Goal: Task Accomplishment & Management: Manage account settings

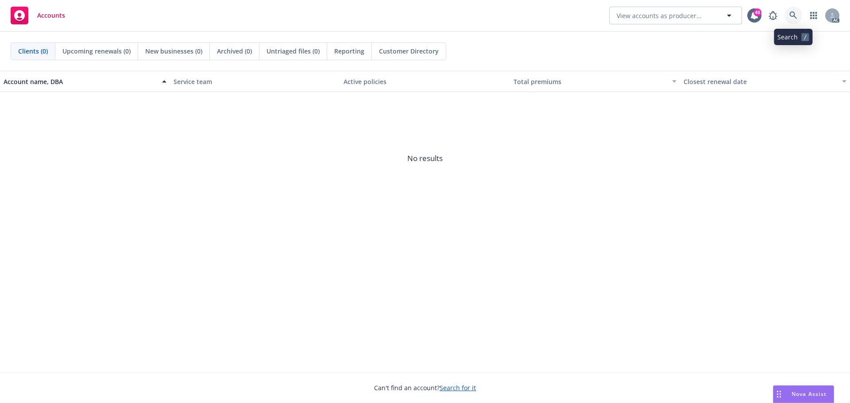
click at [797, 16] on icon at bounding box center [794, 16] width 8 height 8
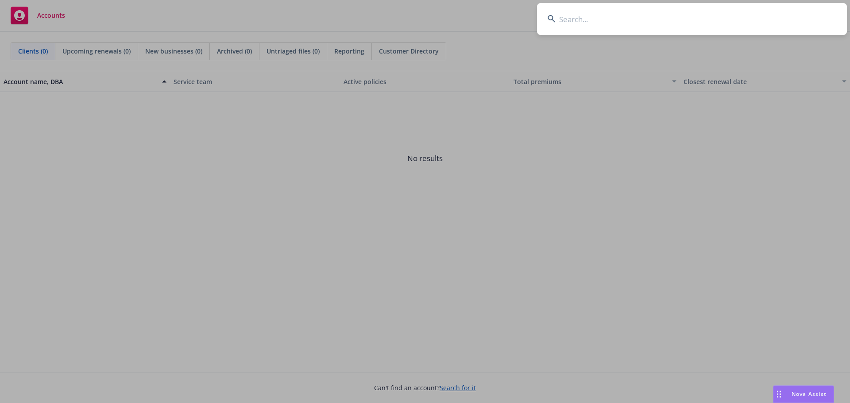
type input "n"
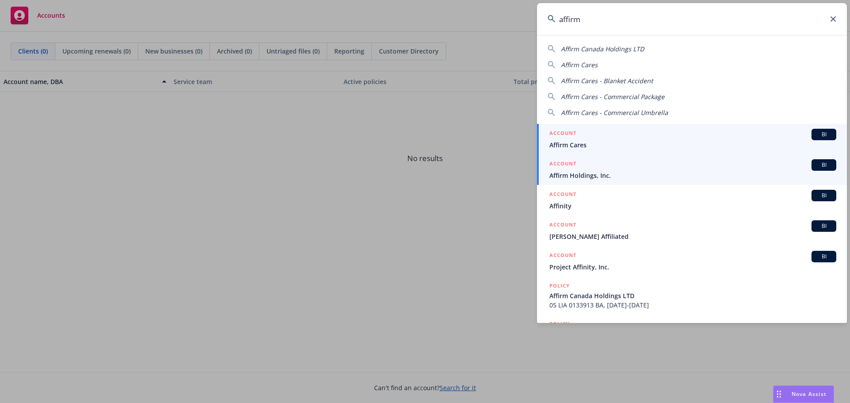
type input "affirm"
click at [589, 170] on div "ACCOUNT BI" at bounding box center [693, 165] width 287 height 12
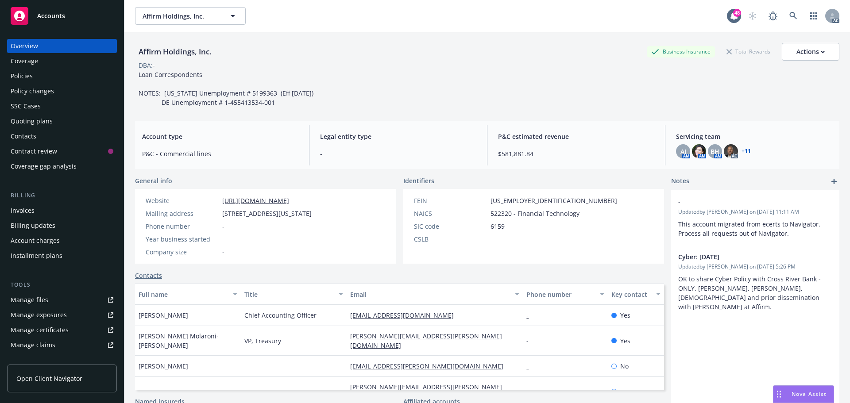
click at [27, 80] on div "Policies" at bounding box center [22, 76] width 22 height 14
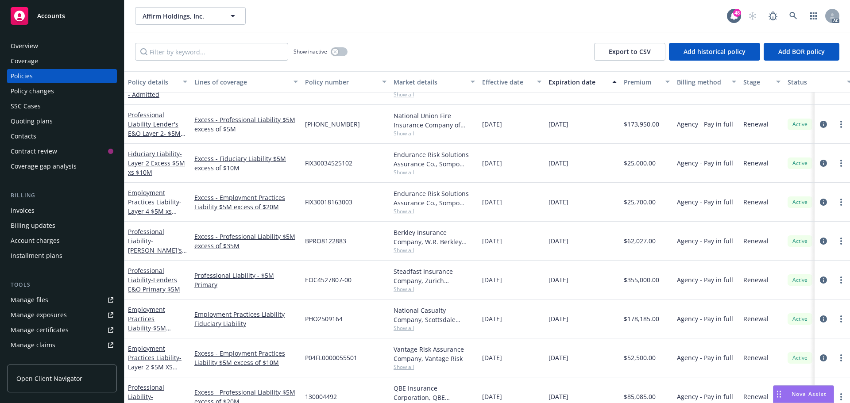
scroll to position [2834, 0]
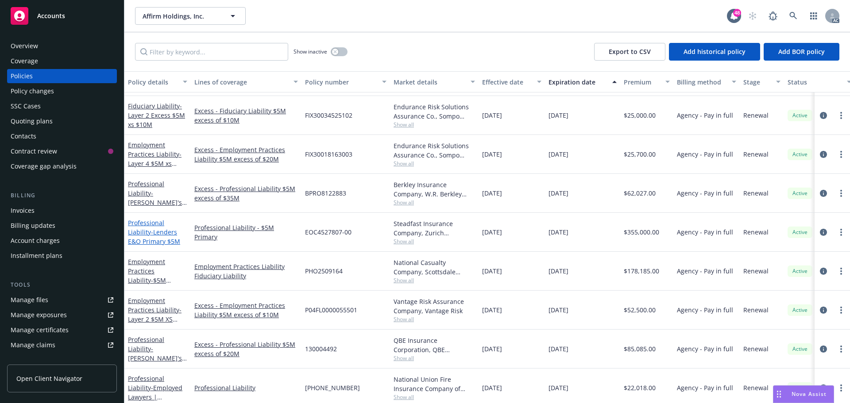
click at [153, 232] on span "- Lenders E&O Primary $5M" at bounding box center [154, 237] width 52 height 18
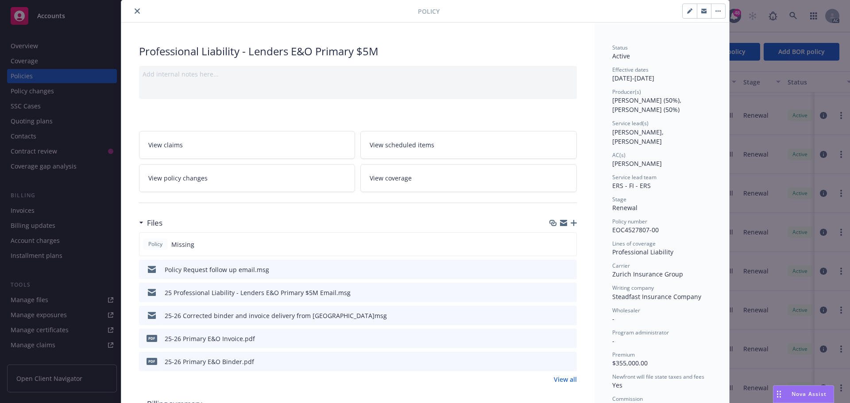
scroll to position [44, 0]
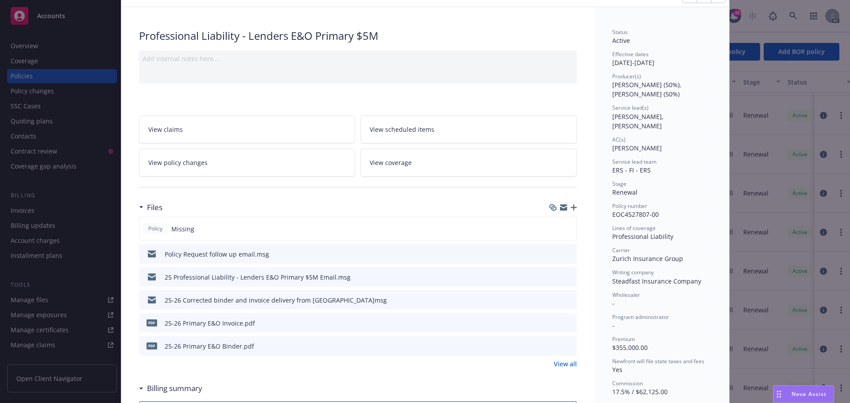
click at [441, 232] on div "Policy Missing" at bounding box center [358, 229] width 438 height 24
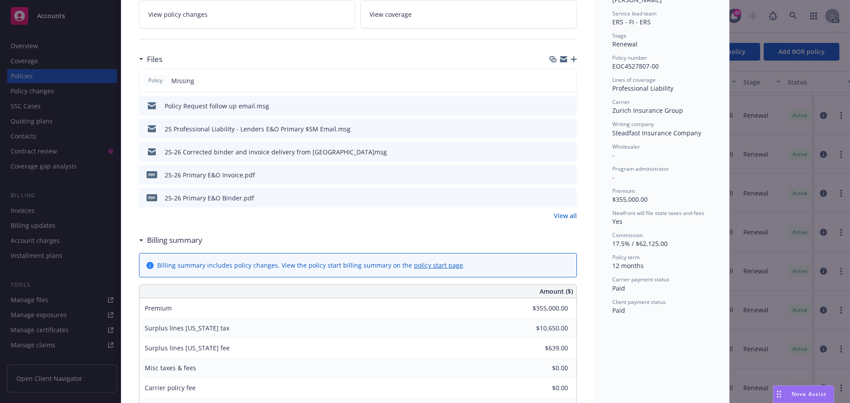
scroll to position [177, 0]
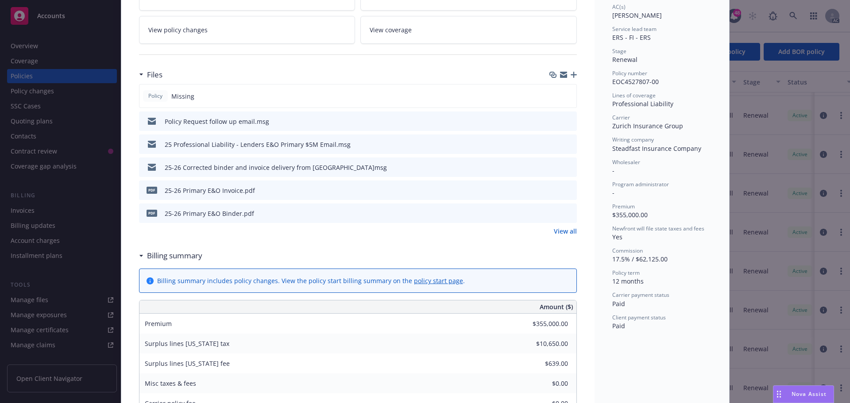
click at [392, 216] on div "pdf 25-26 Primary E&O Binder.pdf" at bounding box center [358, 213] width 438 height 19
click at [558, 234] on link "View all" at bounding box center [565, 231] width 23 height 9
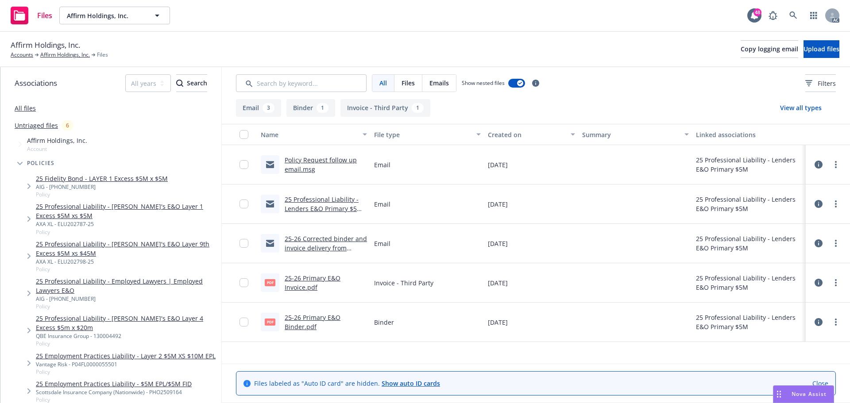
click at [335, 209] on link "25 Professional Liability - Lenders E&O Primary $5M Email.msg" at bounding box center [324, 208] width 78 height 27
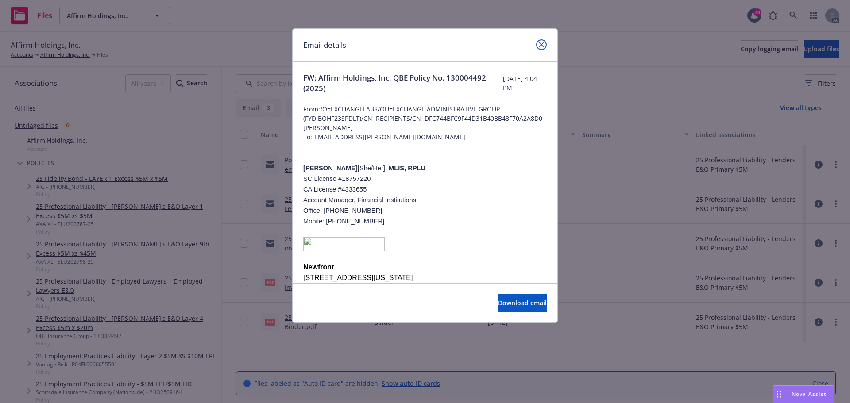
drag, startPoint x: 540, startPoint y: 43, endPoint x: 533, endPoint y: 48, distance: 8.6
click at [540, 43] on icon "close" at bounding box center [541, 44] width 5 height 5
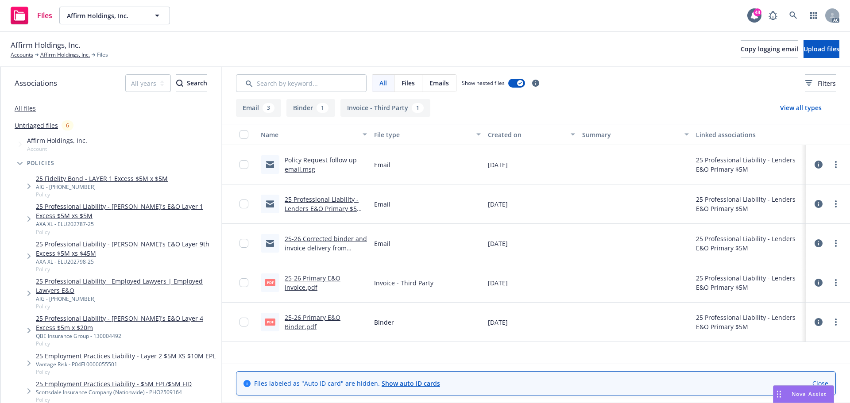
click at [321, 159] on link "Policy Request follow up email.msg" at bounding box center [321, 165] width 72 height 18
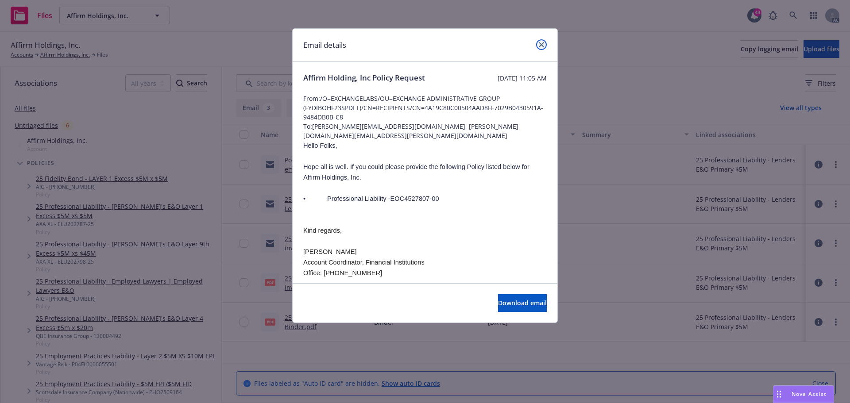
click at [543, 48] on link "close" at bounding box center [541, 44] width 11 height 11
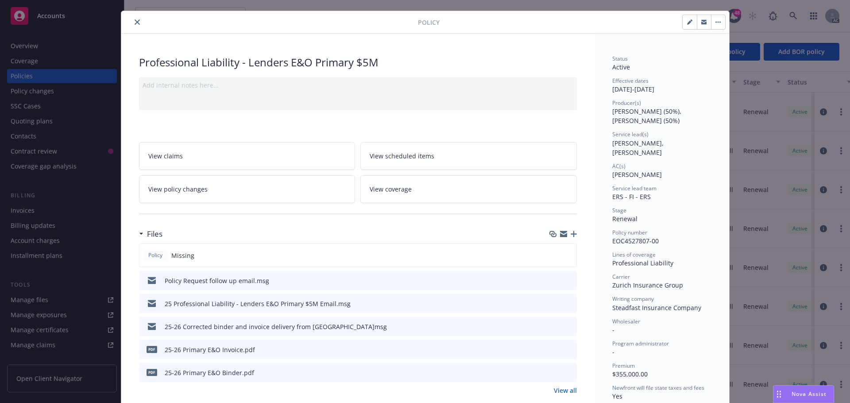
scroll to position [14, 0]
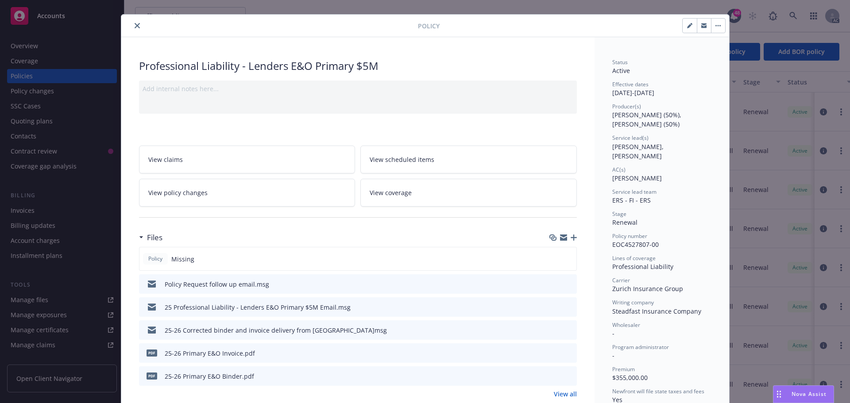
click at [403, 198] on link "View coverage" at bounding box center [468, 193] width 217 height 28
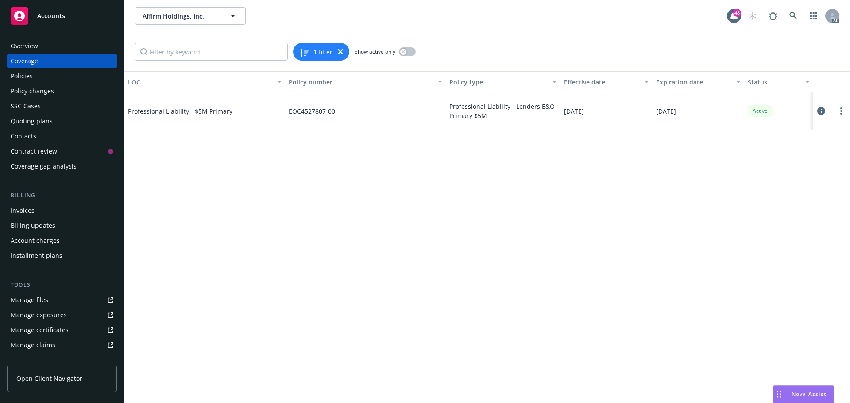
click at [186, 108] on span "Professional Liability - $5M Primary" at bounding box center [194, 111] width 133 height 9
click at [208, 112] on span "Professional Liability - $5M Primary" at bounding box center [194, 111] width 133 height 9
click at [31, 76] on div "Policies" at bounding box center [22, 76] width 22 height 14
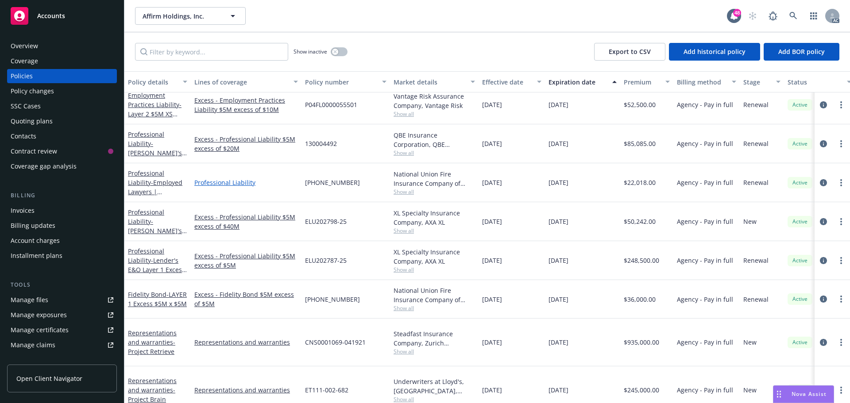
scroll to position [3022, 0]
click at [168, 268] on span "- Lender's E&O Layer 1 Excess $5M xs $5M" at bounding box center [157, 269] width 59 height 27
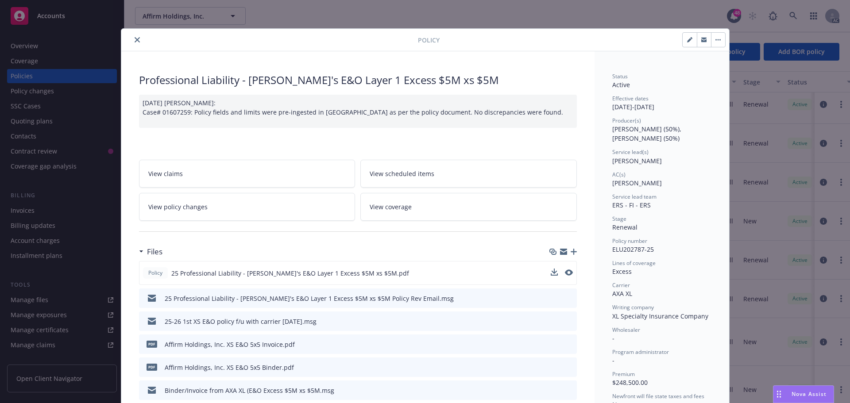
click at [547, 270] on div "Policy 25 Professional Liability - Lender's E&O Layer 1 Excess $5M xs $5M.pdf" at bounding box center [358, 273] width 438 height 24
click at [550, 269] on icon "download file" at bounding box center [553, 272] width 7 height 7
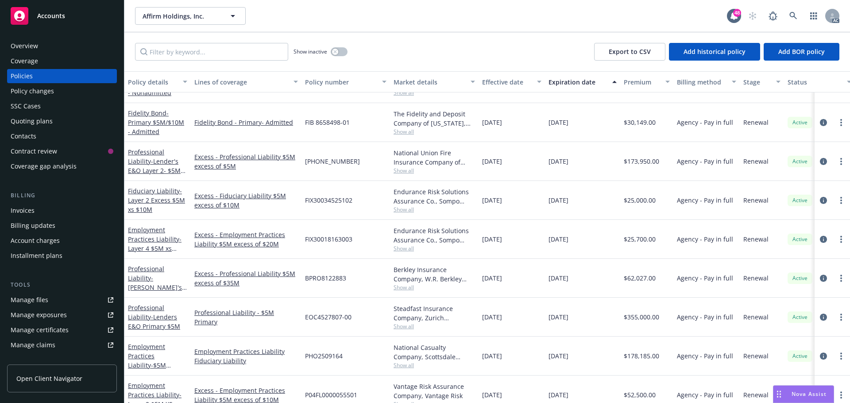
scroll to position [2801, 0]
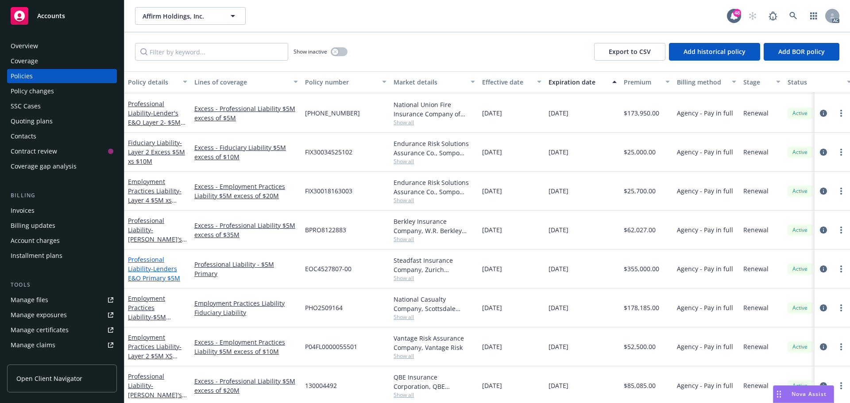
click at [151, 267] on span "- Lenders E&O Primary $5M" at bounding box center [154, 274] width 52 height 18
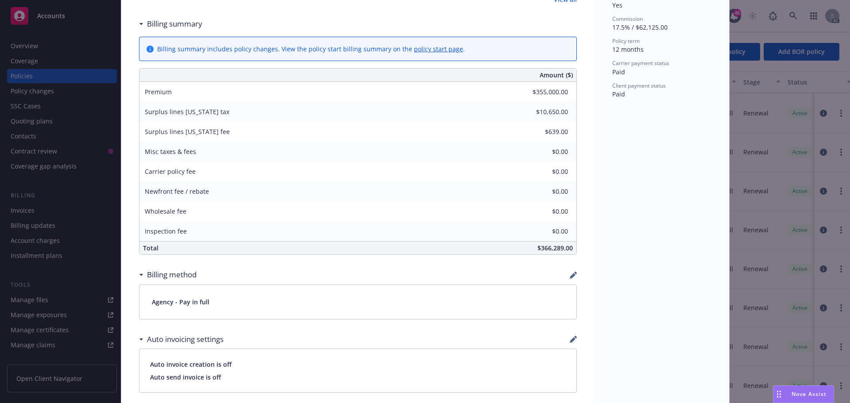
scroll to position [280, 0]
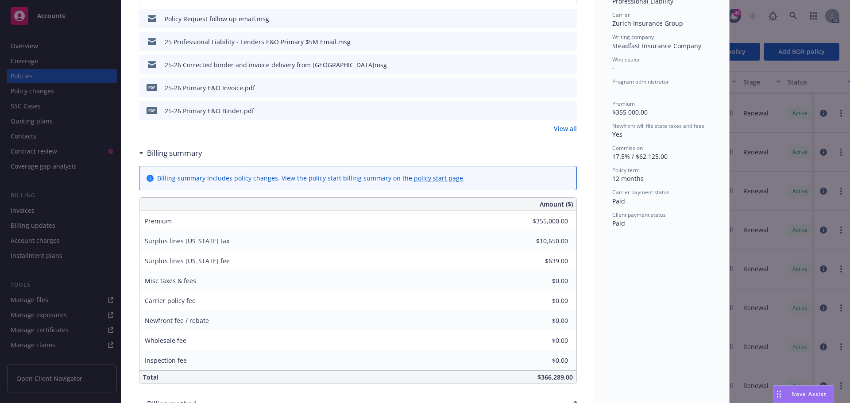
click at [204, 114] on div "25-26 Primary E&O Binder.pdf" at bounding box center [209, 110] width 89 height 9
click at [551, 114] on button at bounding box center [554, 110] width 7 height 9
click at [553, 111] on icon "download file" at bounding box center [553, 110] width 7 height 7
click at [751, 37] on div "Policy Professional Liability - Lenders E&O Primary $5M Add internal notes here…" at bounding box center [425, 201] width 850 height 403
drag, startPoint x: 72, startPoint y: 45, endPoint x: 51, endPoint y: 48, distance: 21.0
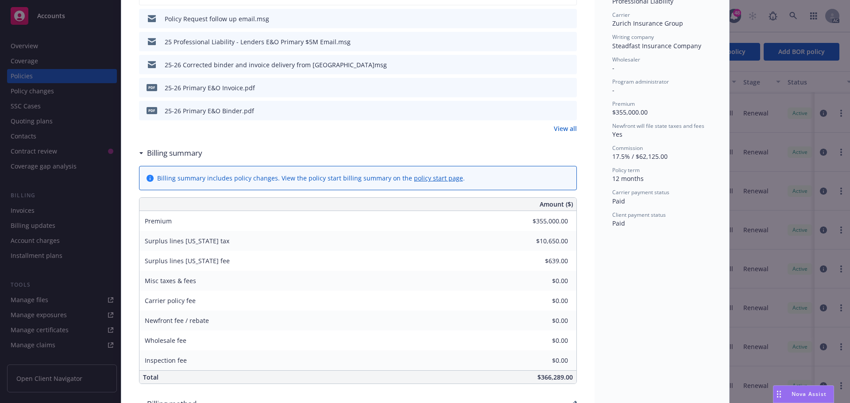
click at [71, 45] on div "Policy Professional Liability - Lenders E&O Primary $5M Add internal notes here…" at bounding box center [425, 201] width 850 height 403
click at [23, 51] on div "Policy Professional Liability - Lenders E&O Primary $5M Add internal notes here…" at bounding box center [425, 201] width 850 height 403
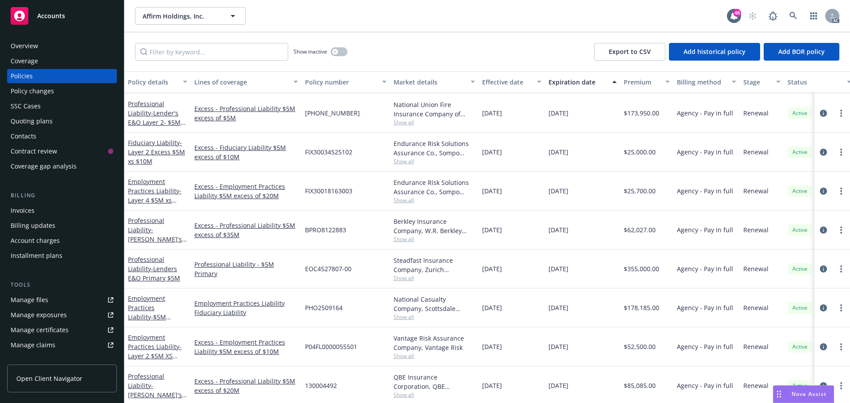
click at [22, 21] on rect at bounding box center [20, 16] width 18 height 18
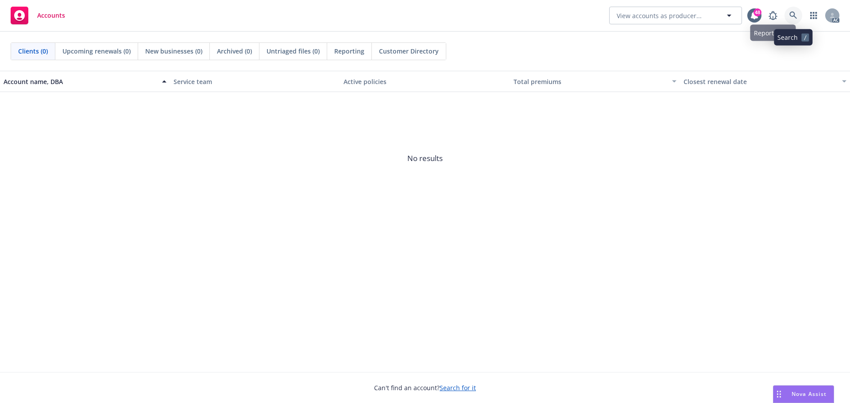
click at [793, 19] on link at bounding box center [794, 16] width 18 height 18
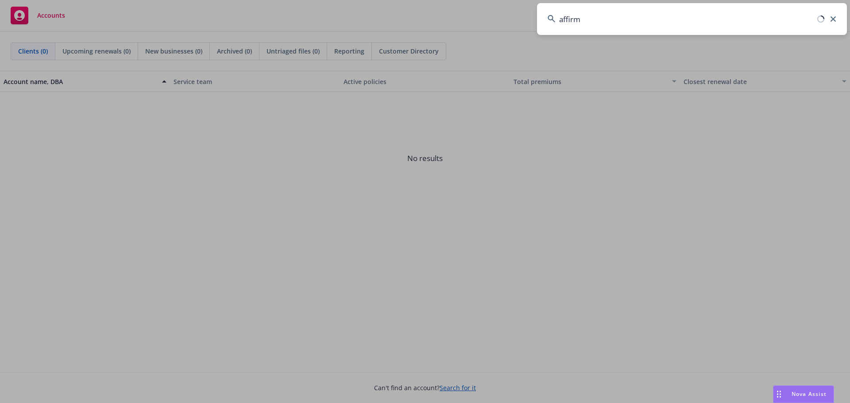
type input "affirm"
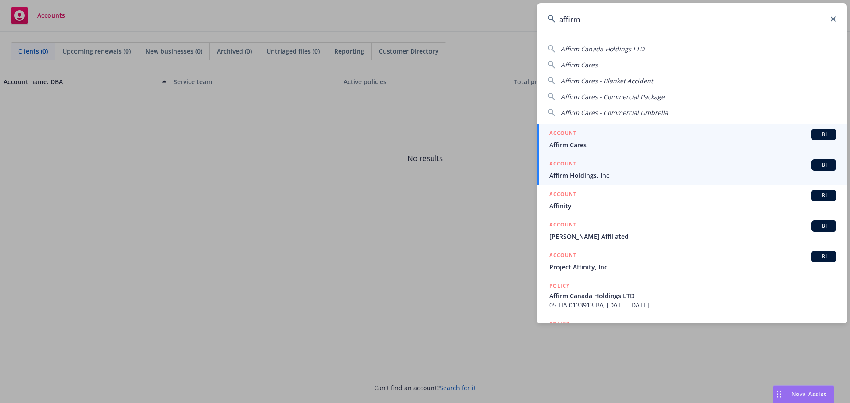
click at [588, 175] on span "Affirm Holdings, Inc." at bounding box center [693, 175] width 287 height 9
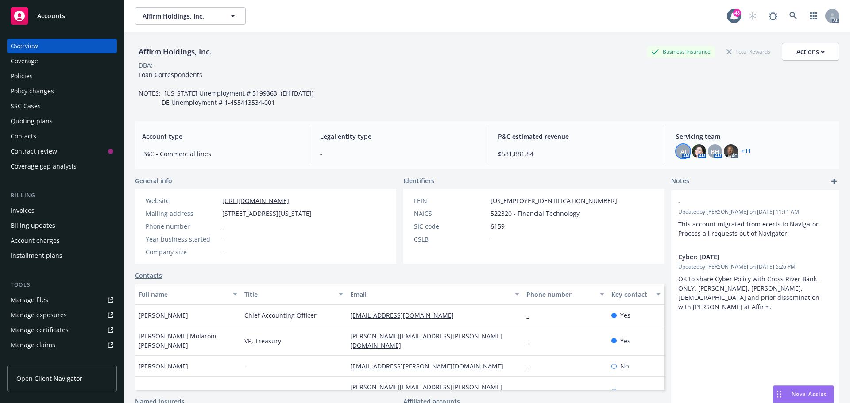
click at [681, 154] on span "AJ" at bounding box center [684, 151] width 6 height 9
click at [692, 151] on div "AM" at bounding box center [699, 151] width 14 height 14
click at [692, 151] on img at bounding box center [699, 151] width 14 height 14
click at [711, 151] on span "BH" at bounding box center [715, 151] width 9 height 9
click at [724, 153] on img at bounding box center [731, 151] width 14 height 14
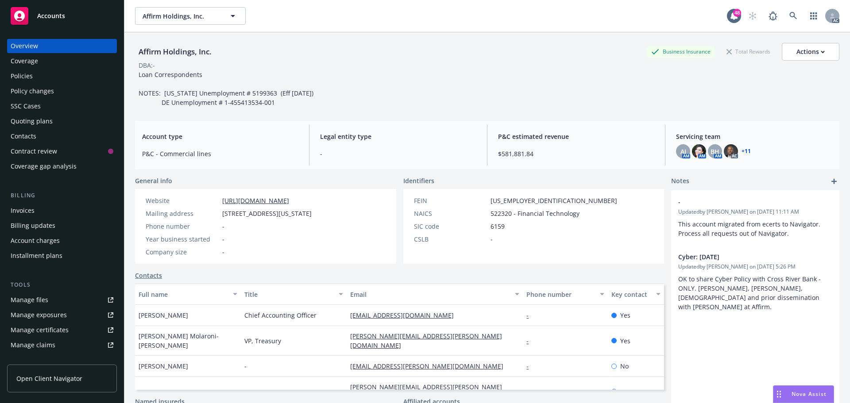
click at [742, 153] on link "+ 11" at bounding box center [746, 151] width 9 height 5
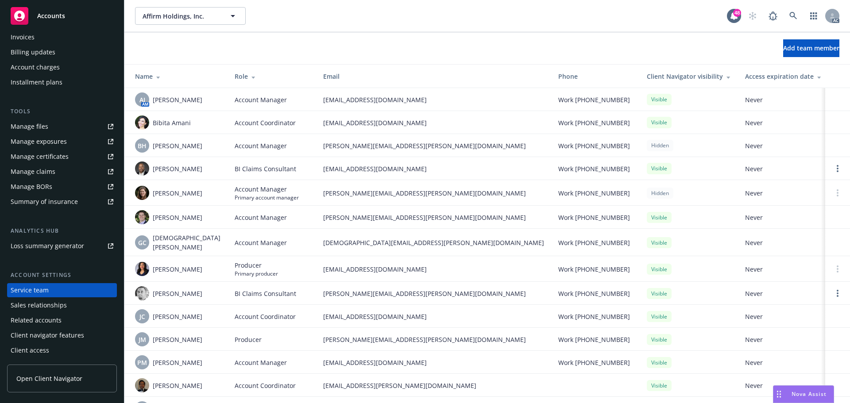
scroll to position [173, 0]
